Goal: Information Seeking & Learning: Understand process/instructions

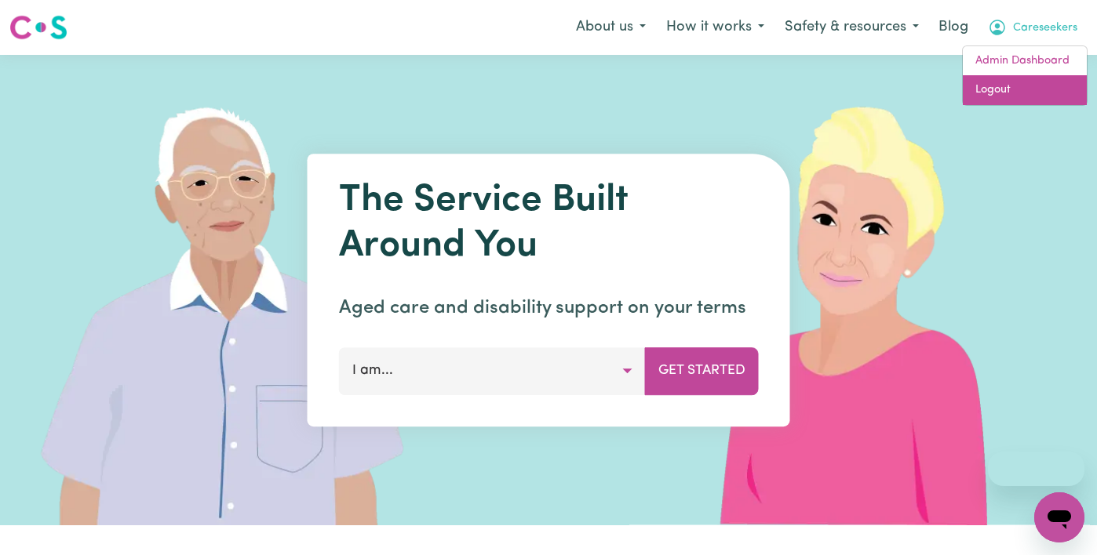
click at [1020, 91] on link "Logout" at bounding box center [1024, 90] width 124 height 30
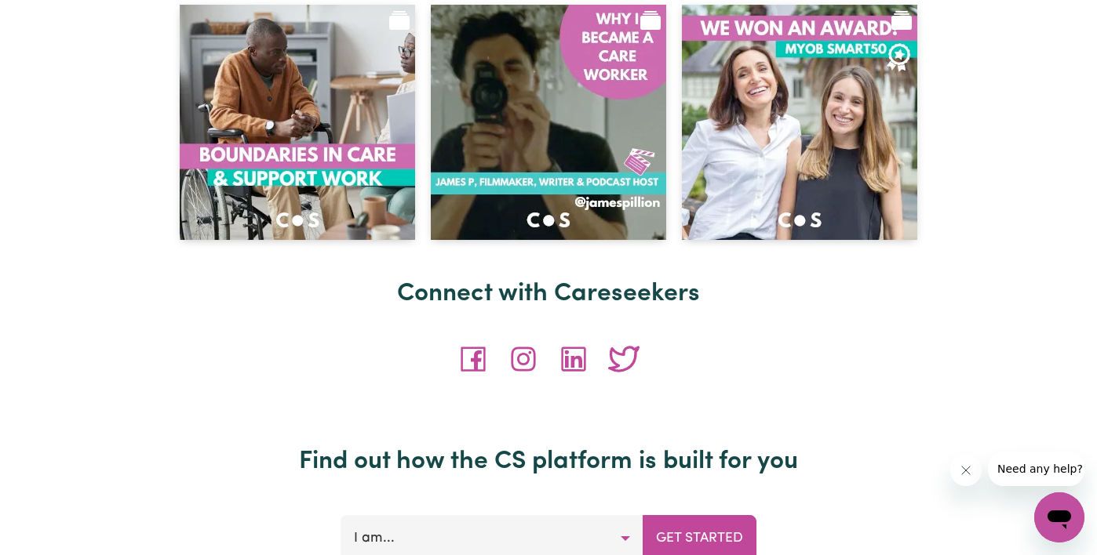
scroll to position [6956, 0]
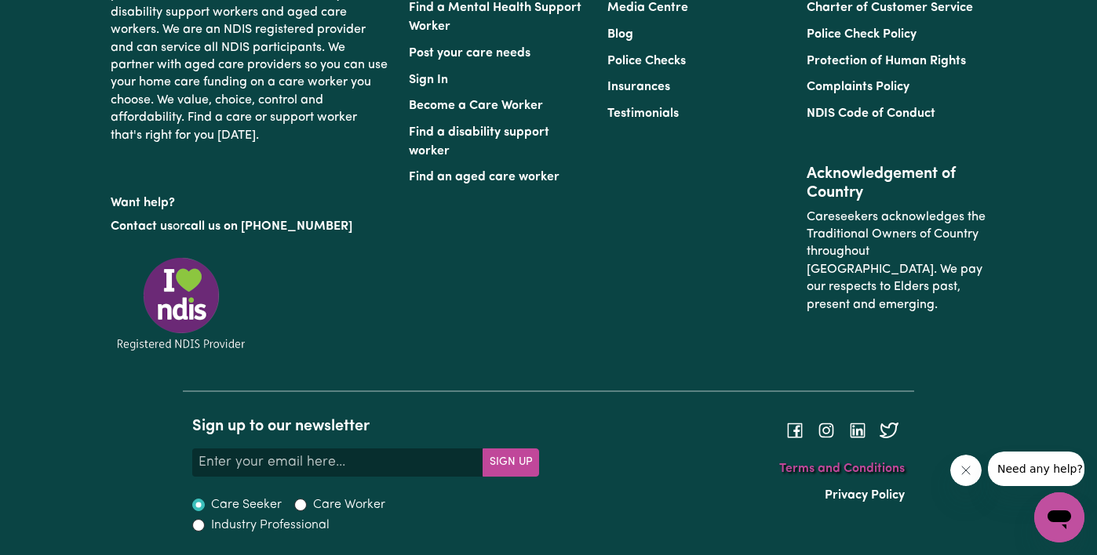
click at [871, 471] on link "Terms and Conditions" at bounding box center [842, 469] width 126 height 13
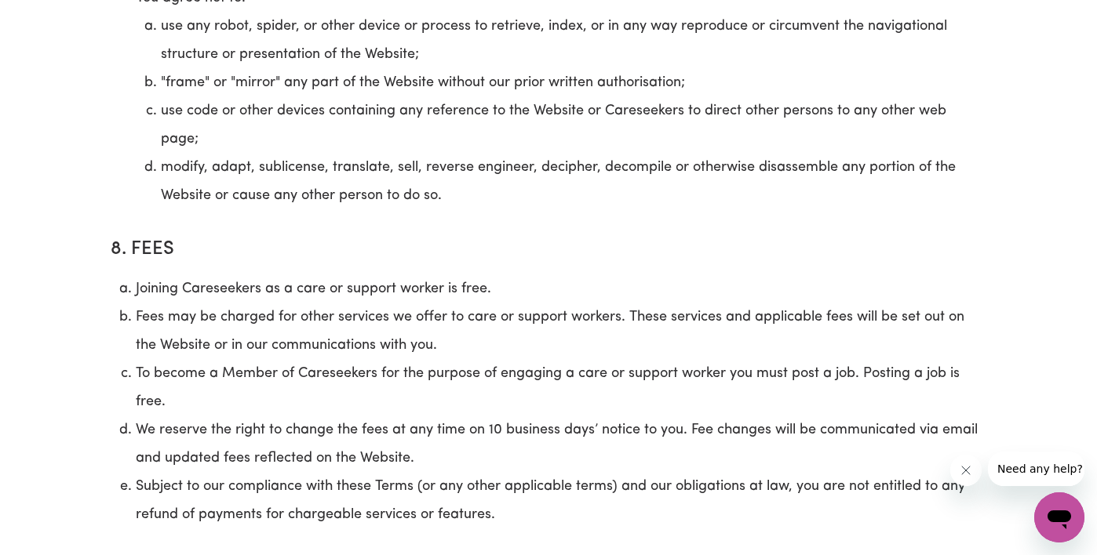
scroll to position [5014, 0]
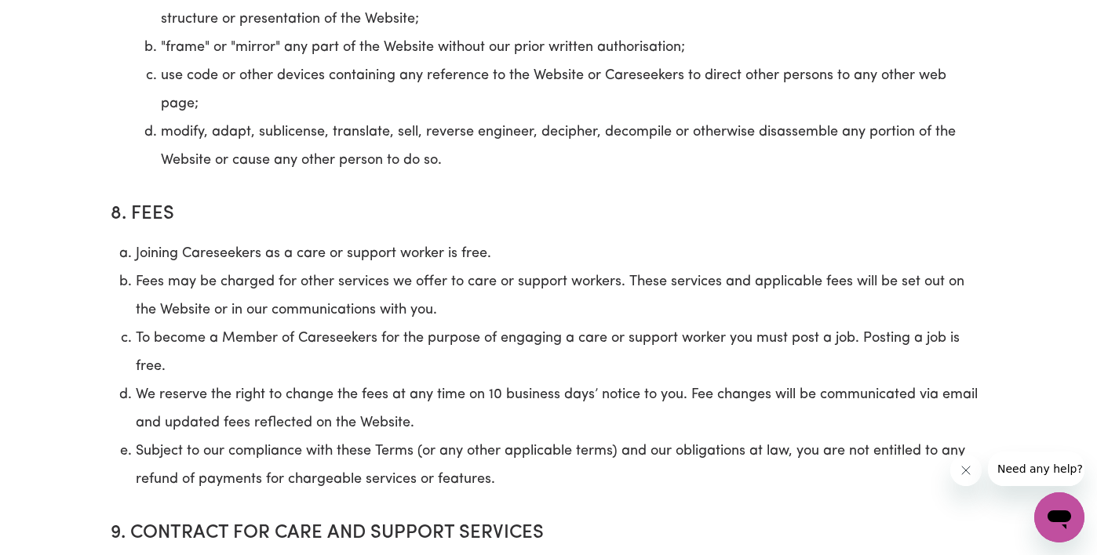
click at [137, 422] on li "We reserve the right to change the fees at any time on 10 business days’ notice…" at bounding box center [561, 409] width 850 height 56
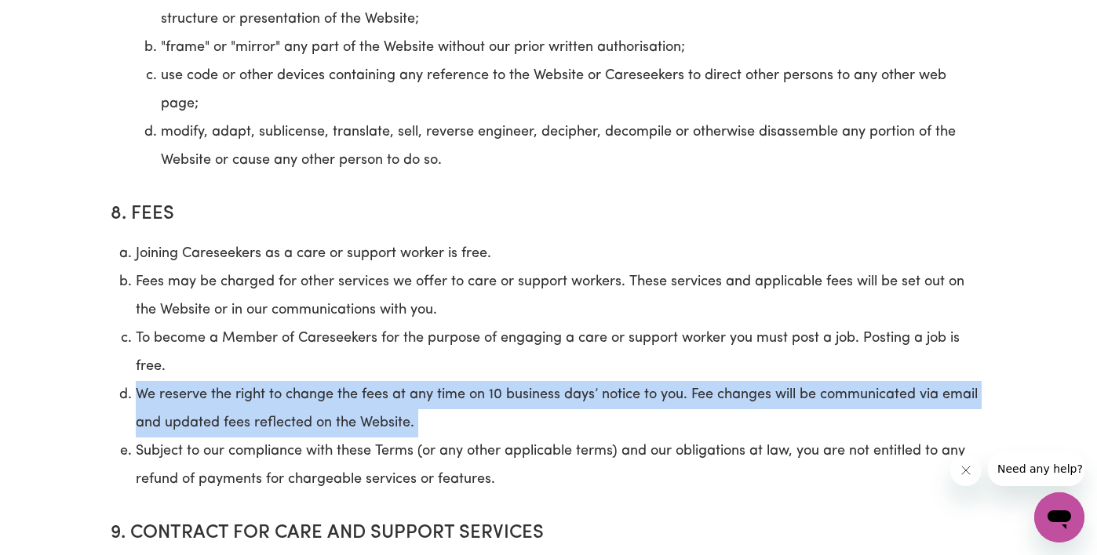
drag, startPoint x: 137, startPoint y: 422, endPoint x: 446, endPoint y: 446, distance: 309.2
click at [446, 438] on li "We reserve the right to change the fees at any time on 10 business days’ notice…" at bounding box center [561, 409] width 850 height 56
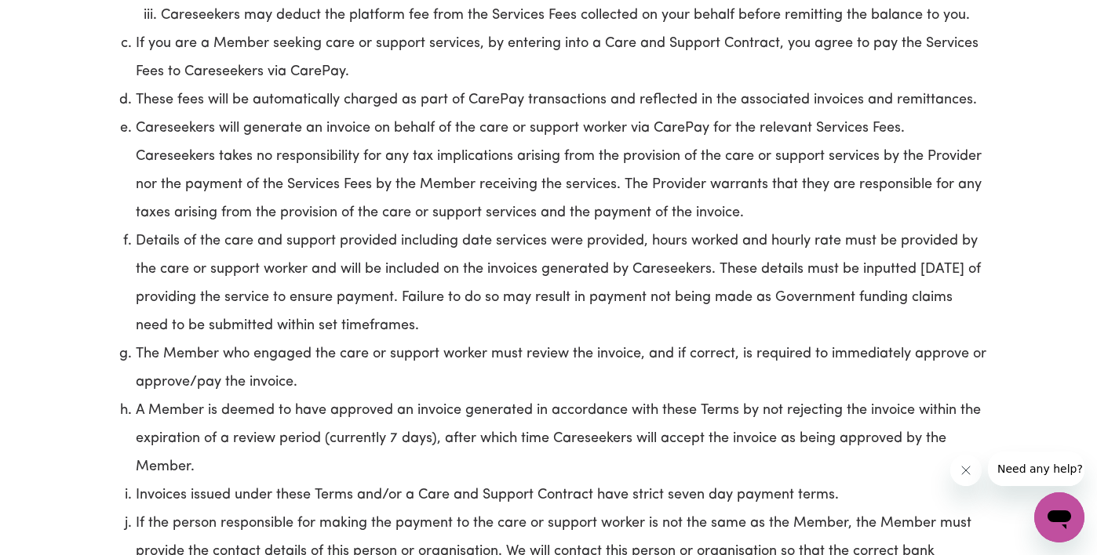
scroll to position [6224, 0]
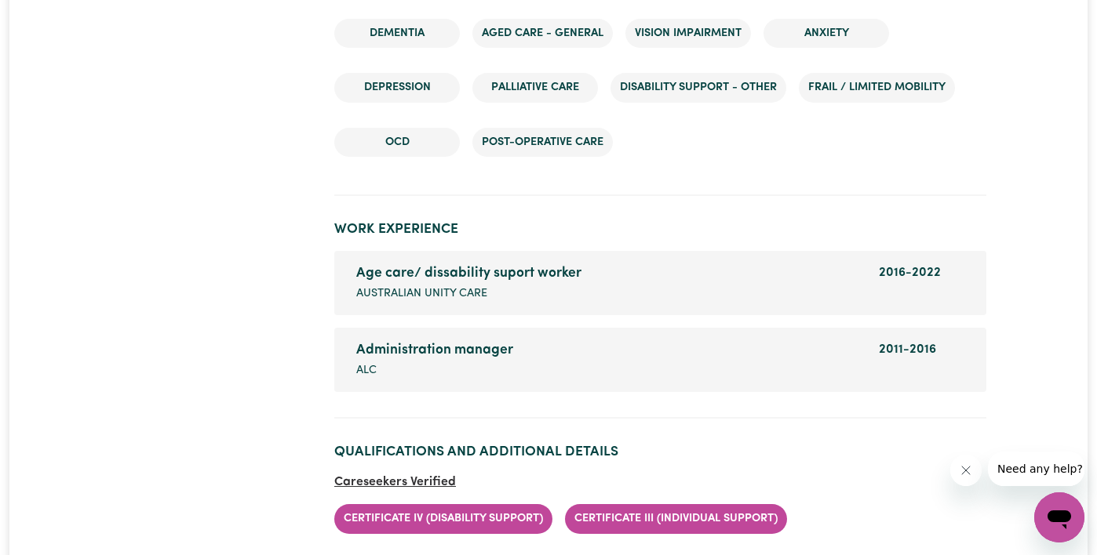
scroll to position [2554, 0]
